Goal: Find specific page/section: Find specific page/section

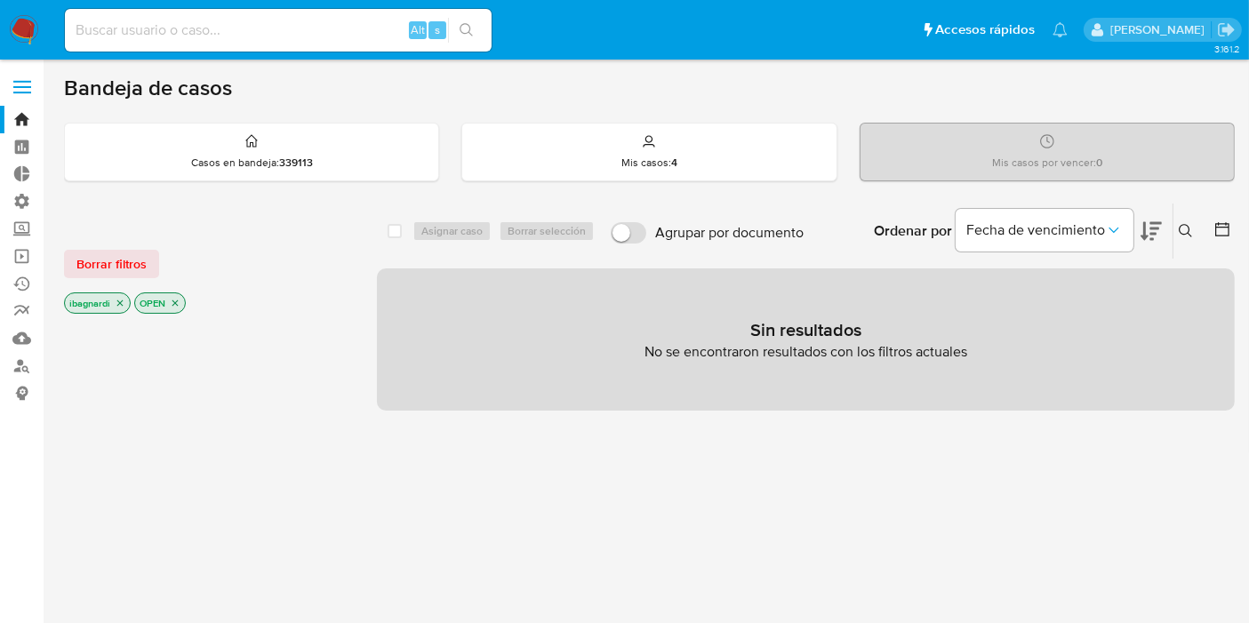
drag, startPoint x: 265, startPoint y: 27, endPoint x: 279, endPoint y: 29, distance: 14.5
click at [265, 27] on input at bounding box center [278, 30] width 427 height 23
paste input "1408389065"
type input "1408389065"
click at [467, 19] on button "search-icon" at bounding box center [466, 30] width 36 height 25
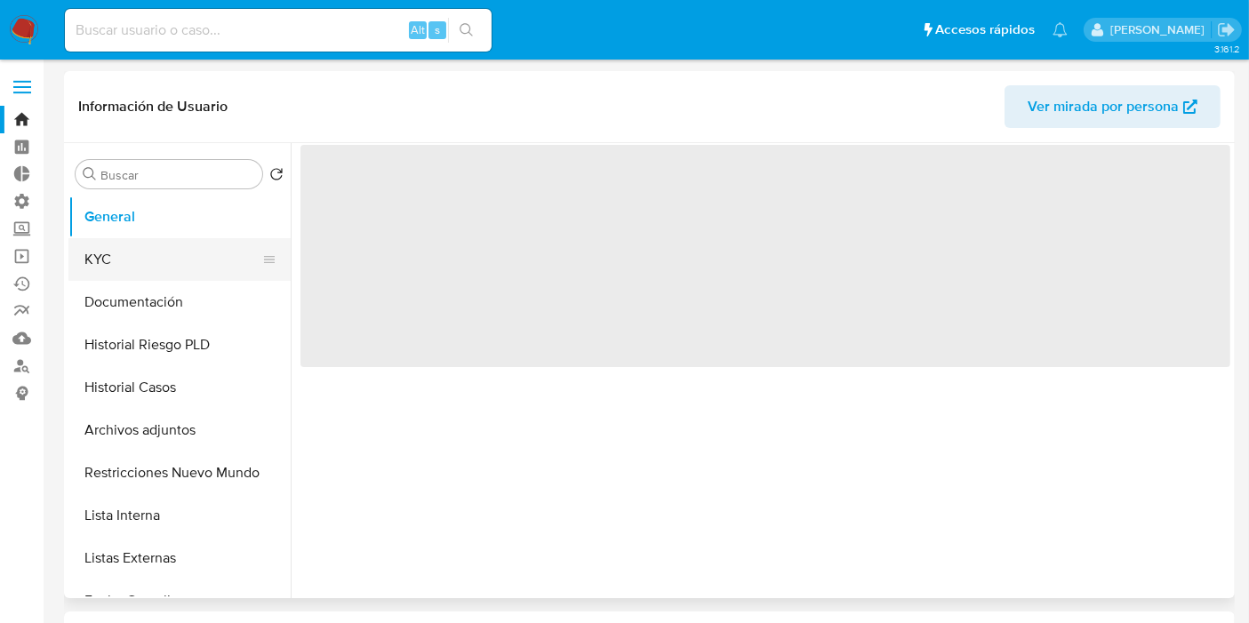
select select "10"
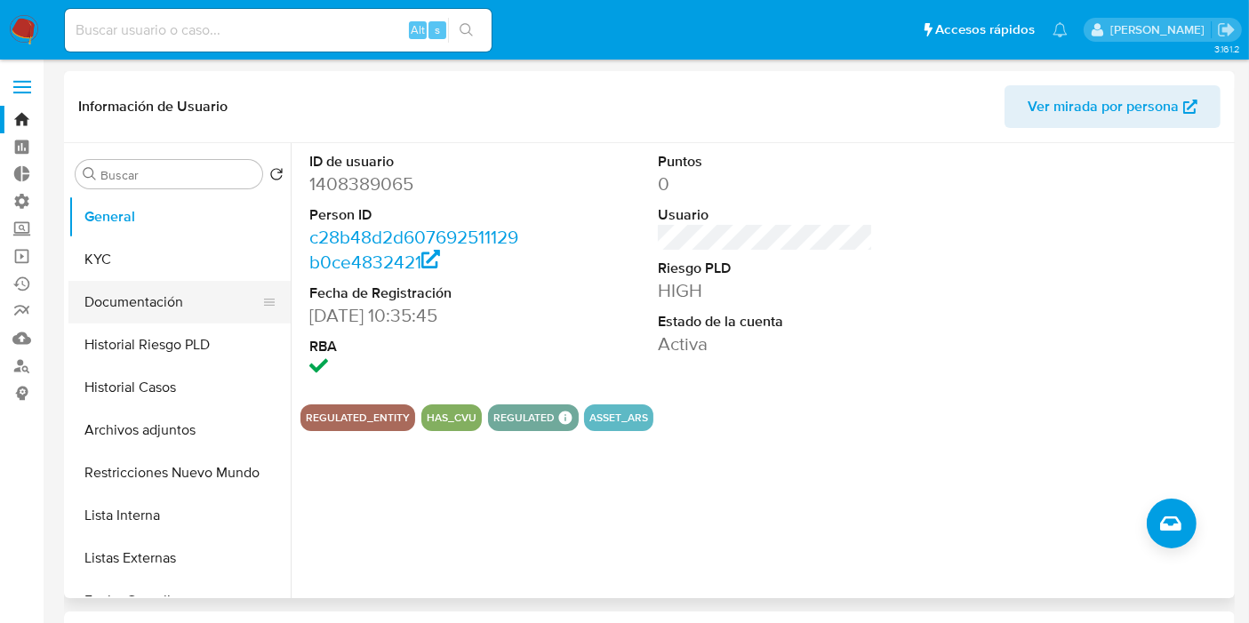
click at [165, 308] on button "Documentación" at bounding box center [172, 302] width 208 height 43
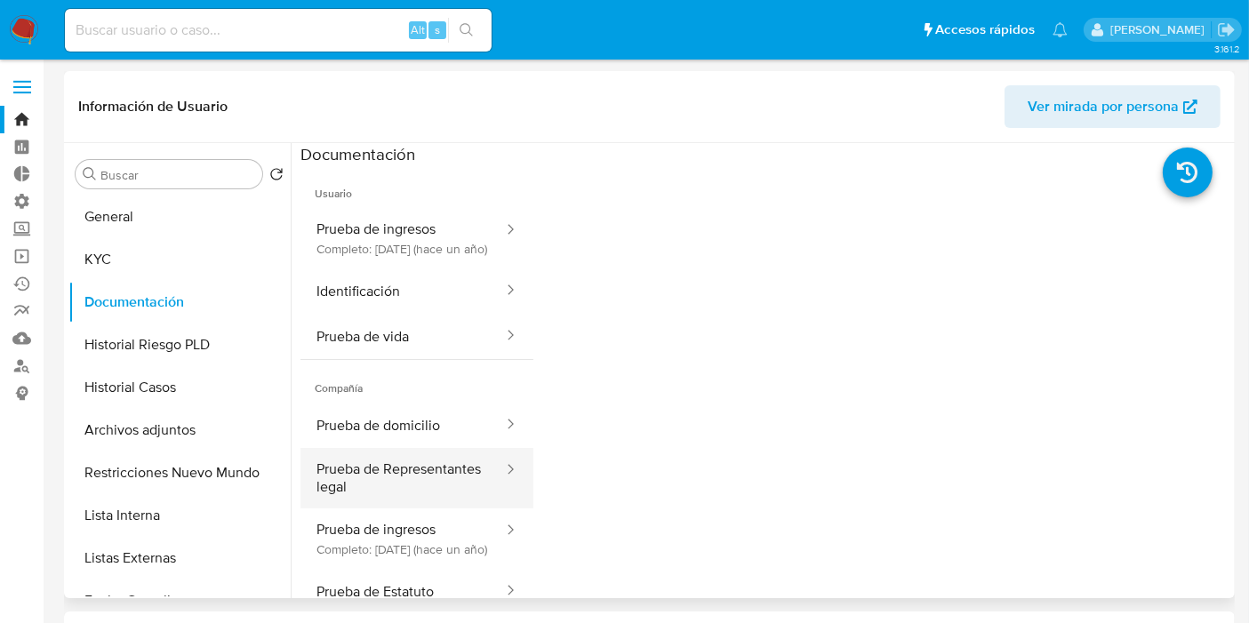
click at [391, 499] on button "Prueba de Representantes legal" at bounding box center [402, 478] width 204 height 60
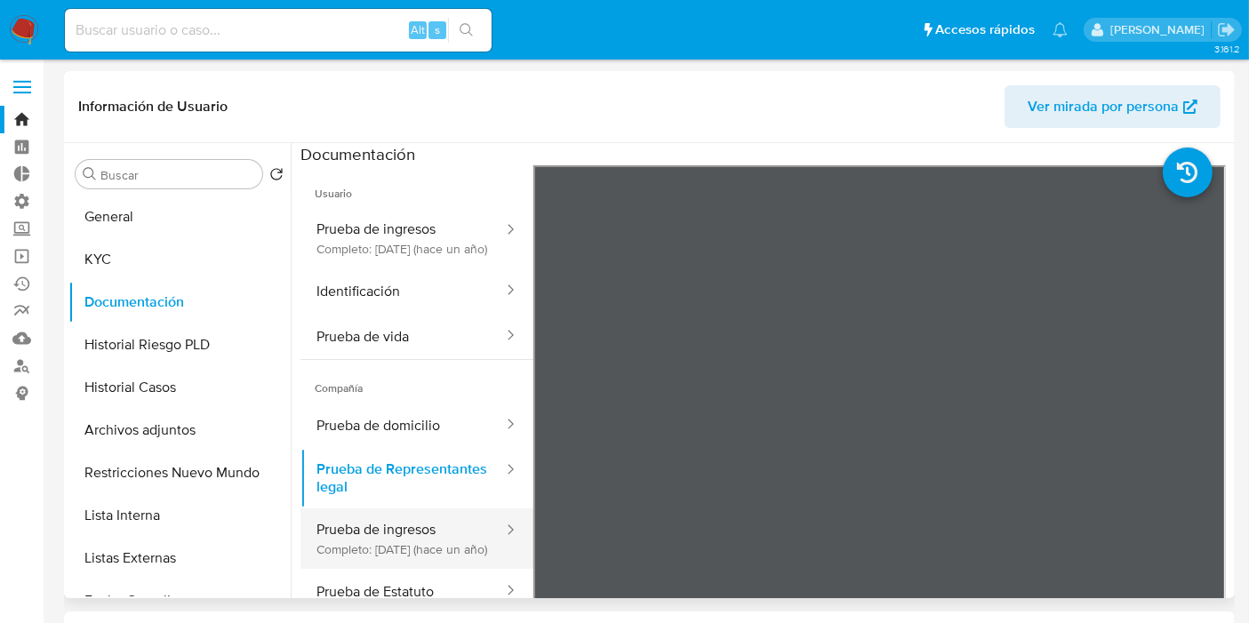
scroll to position [155, 0]
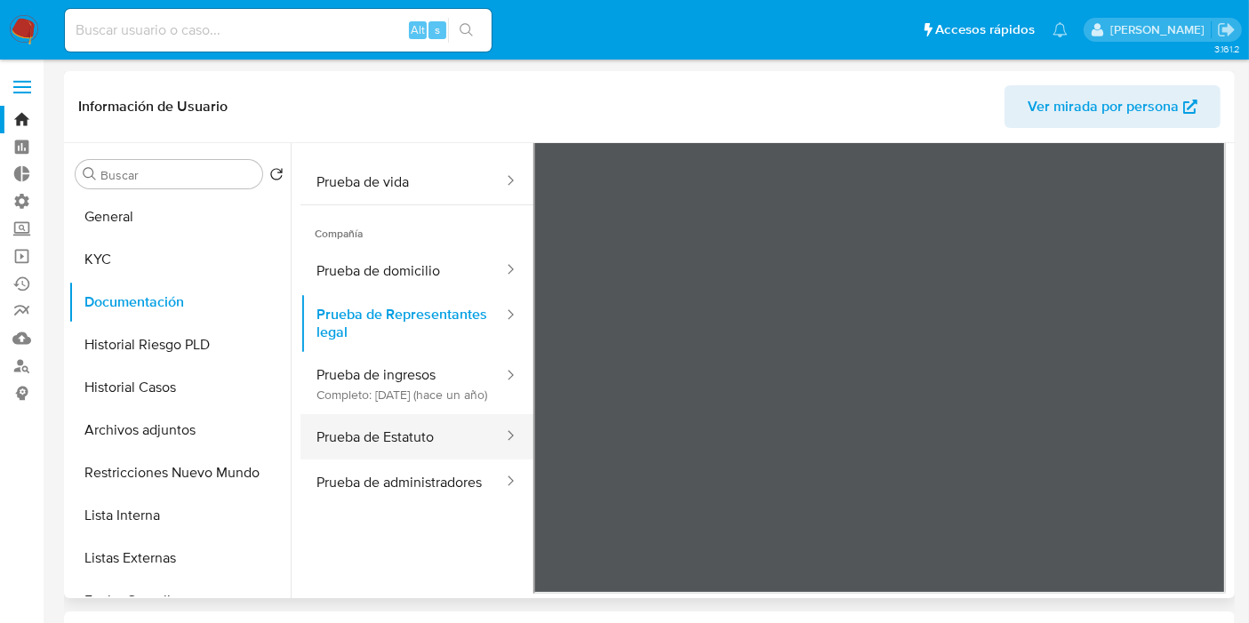
click at [432, 447] on button "Prueba de Estatuto" at bounding box center [402, 436] width 204 height 45
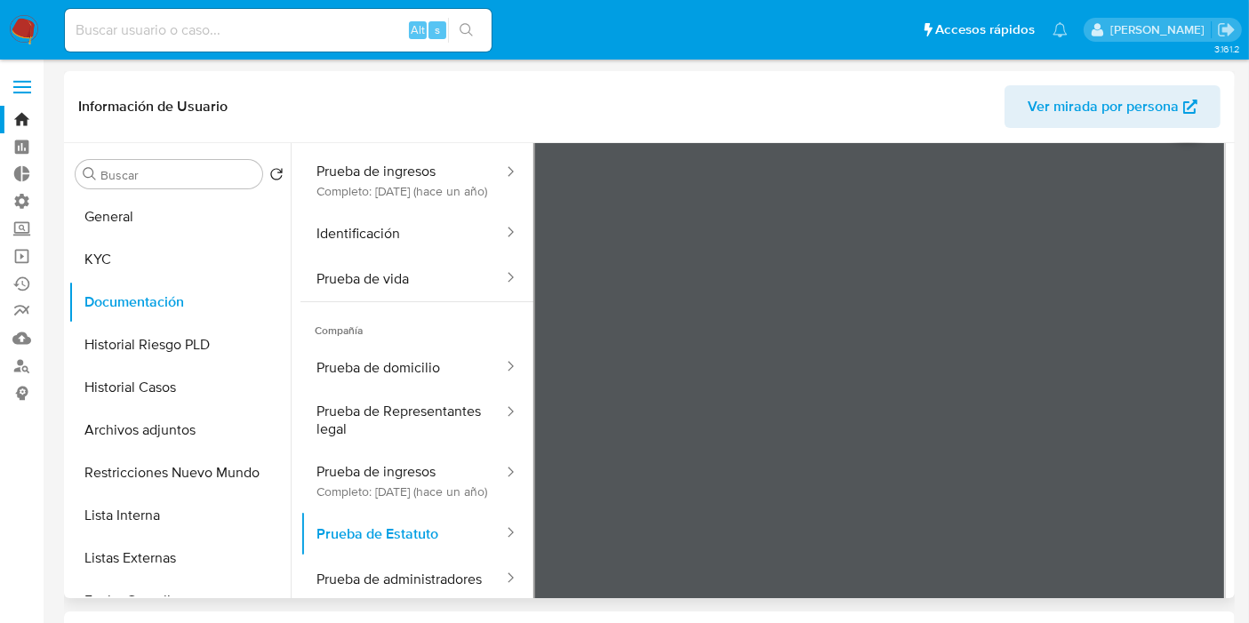
scroll to position [0, 0]
